Goal: Navigation & Orientation: Find specific page/section

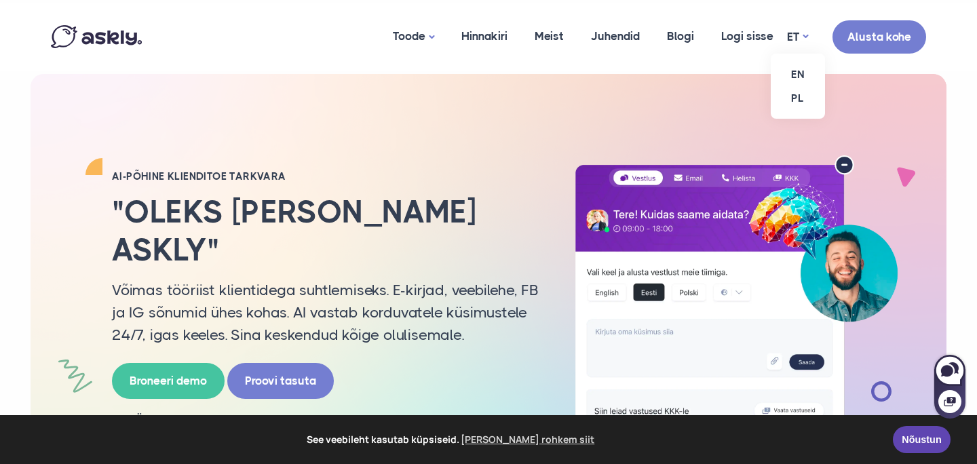
click at [800, 54] on ul "EN PL" at bounding box center [798, 86] width 54 height 65
click at [799, 73] on link "EN" at bounding box center [798, 74] width 54 height 24
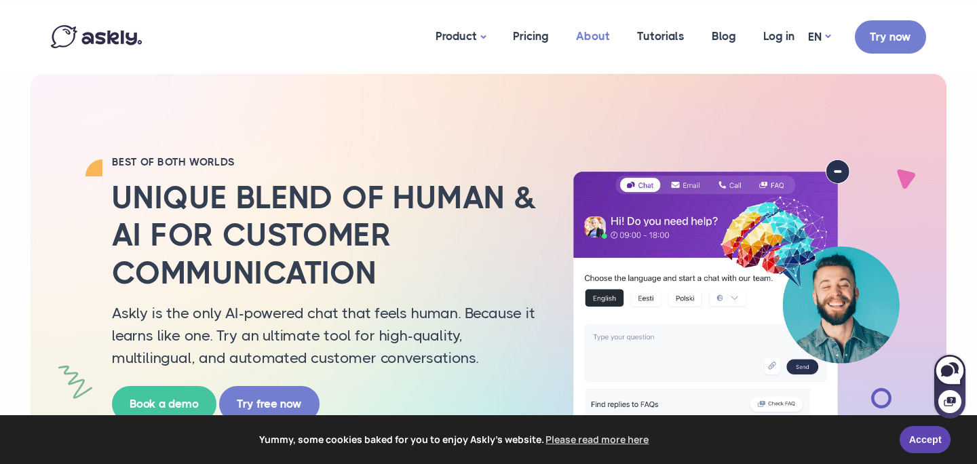
click at [587, 41] on link "About" at bounding box center [592, 36] width 61 height 66
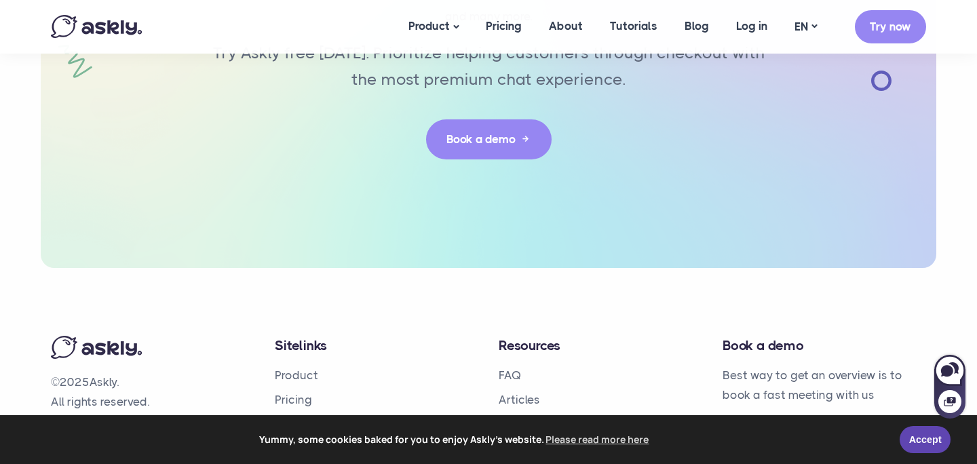
scroll to position [3289, 0]
